Goal: Task Accomplishment & Management: Manage account settings

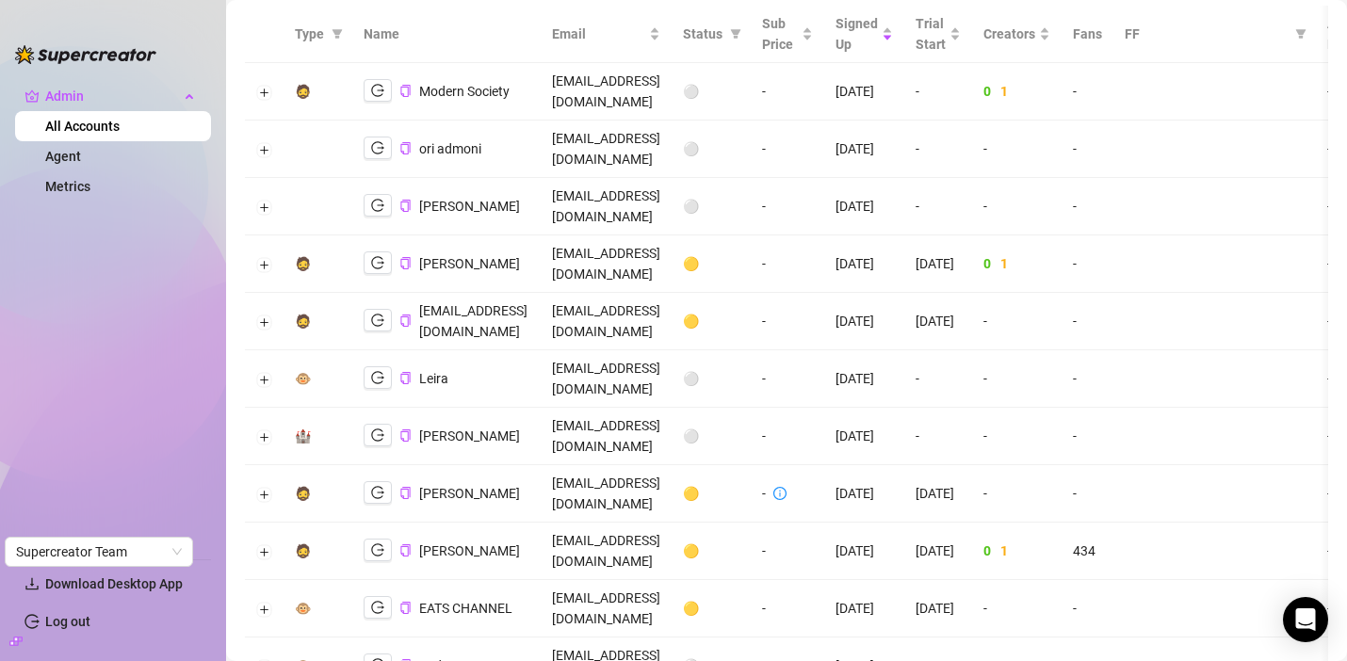
scroll to position [89, 0]
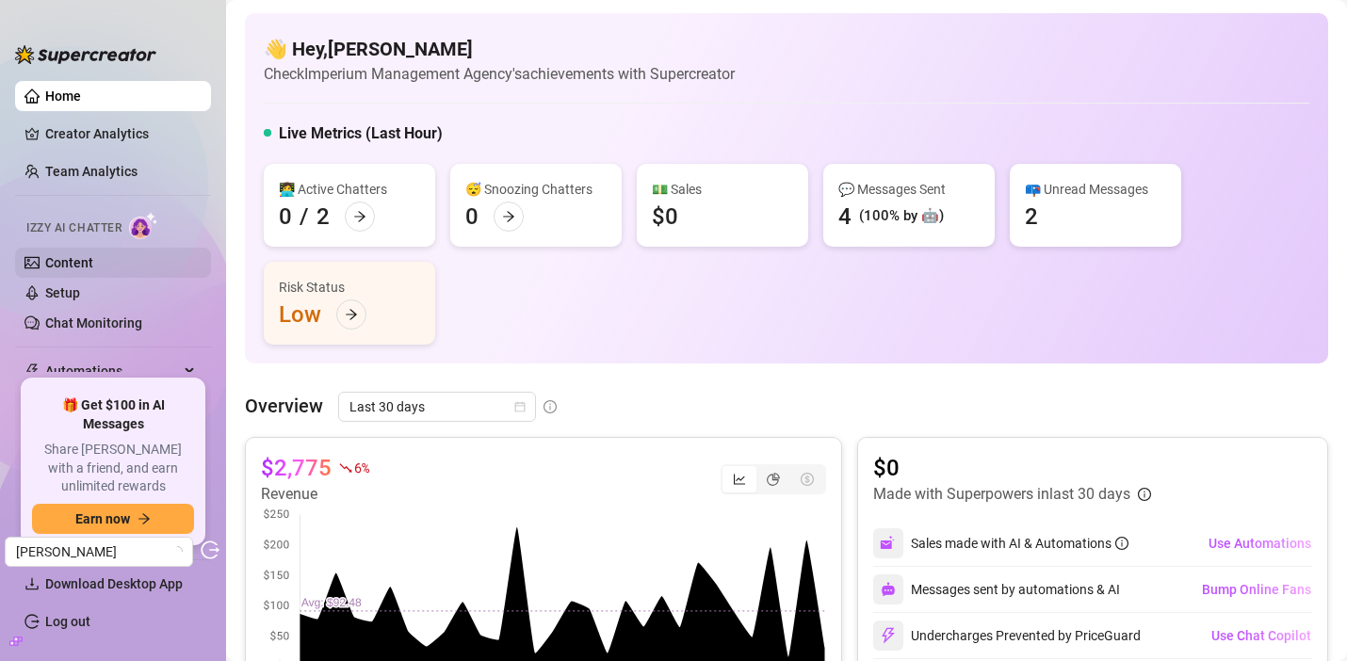
scroll to position [127, 0]
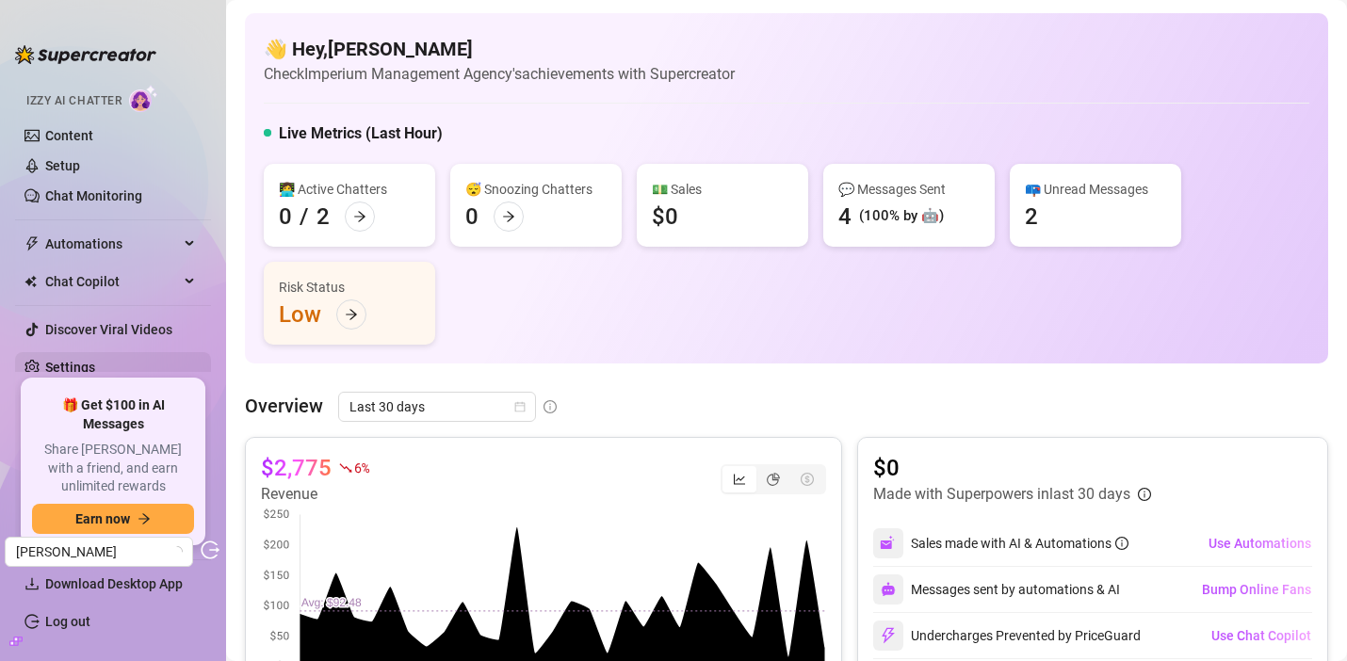
click at [93, 369] on link "Settings" at bounding box center [70, 367] width 50 height 15
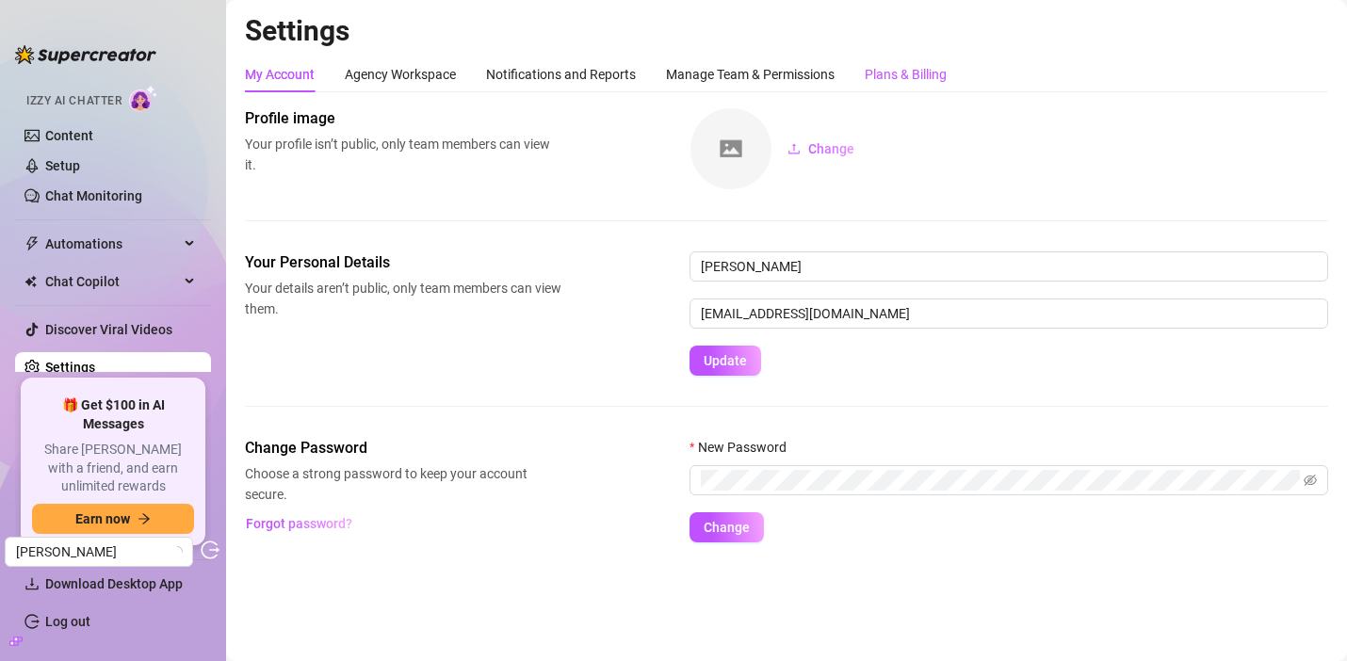
click at [900, 76] on div "Plans & Billing" at bounding box center [906, 74] width 82 height 21
